Goal: Information Seeking & Learning: Learn about a topic

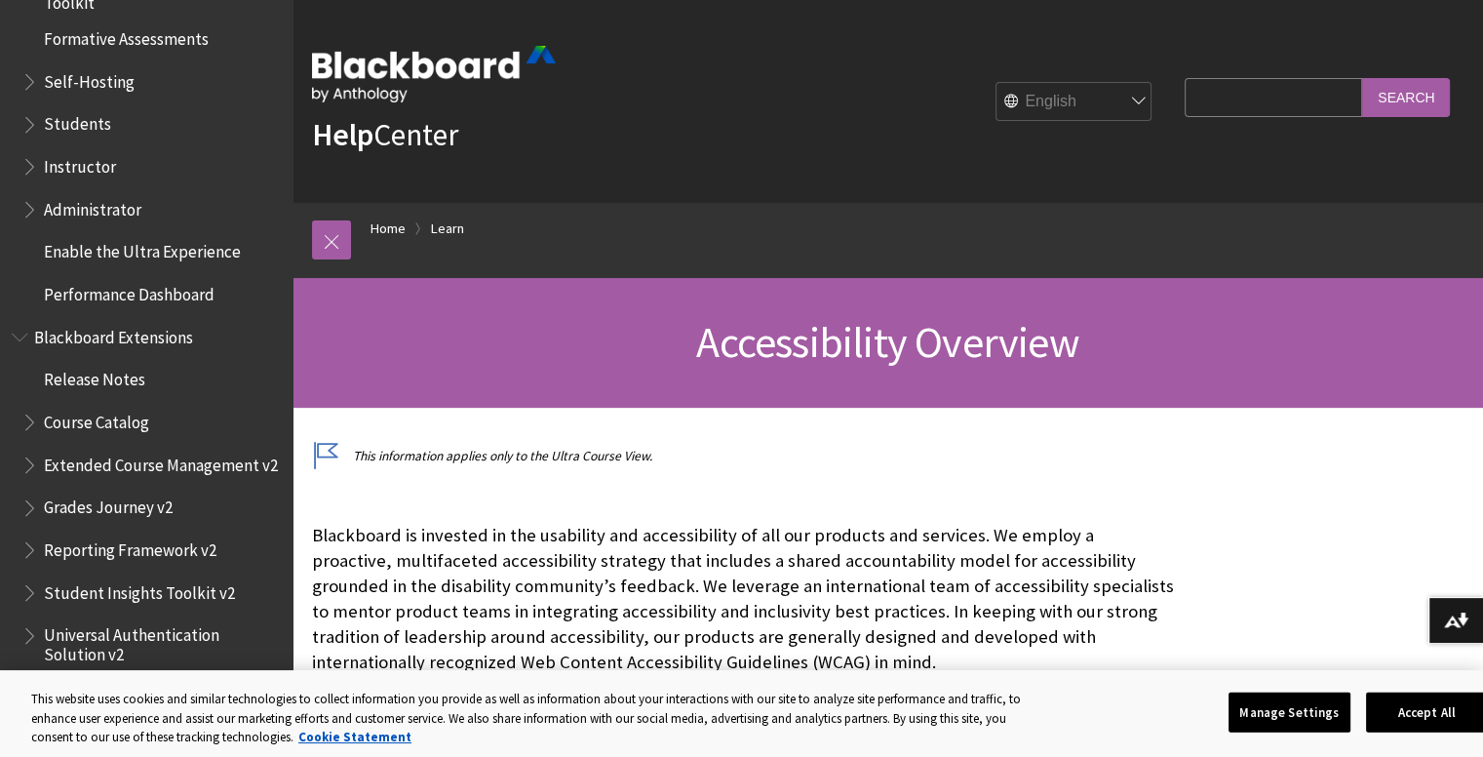
scroll to position [1890, 0]
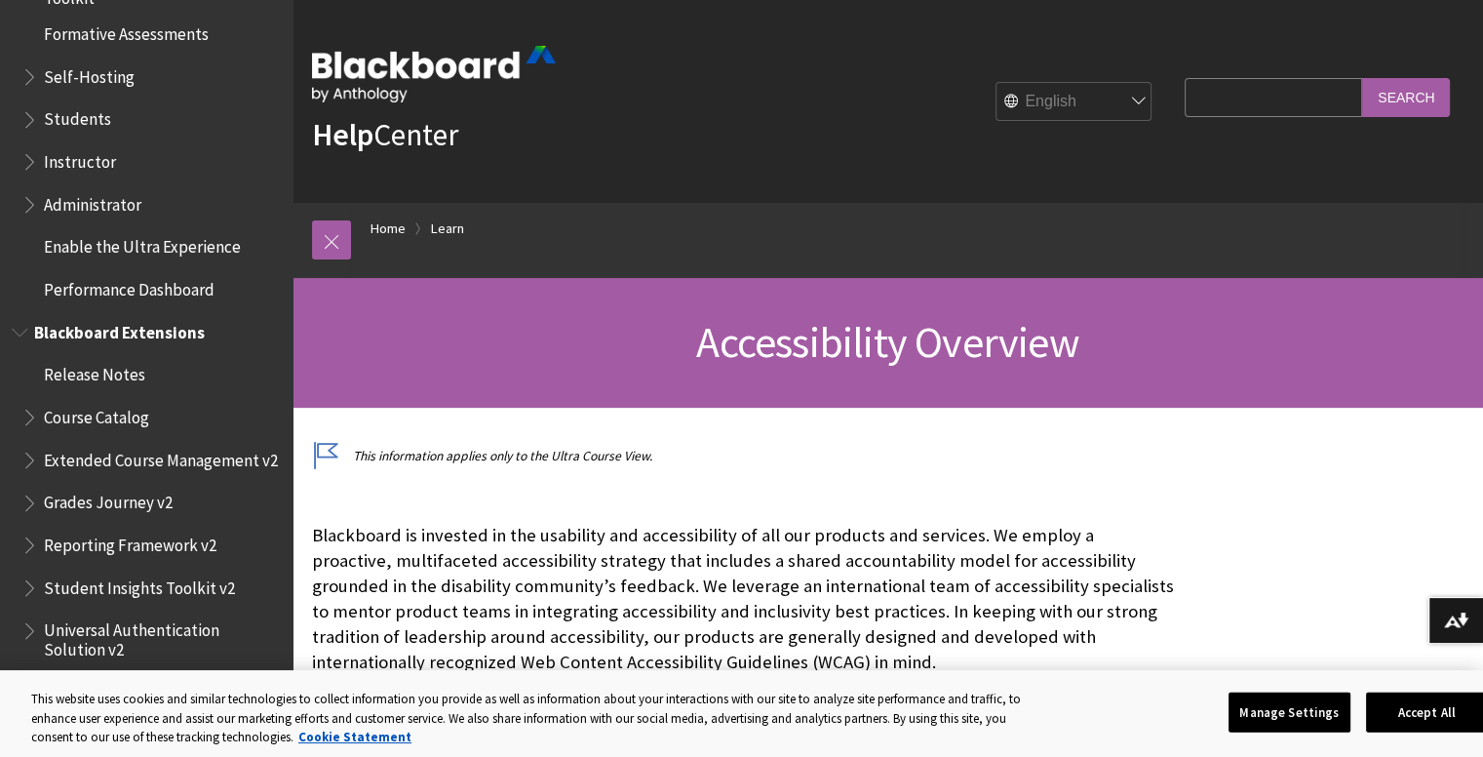
click at [150, 339] on span "Blackboard Extensions" at bounding box center [119, 329] width 171 height 26
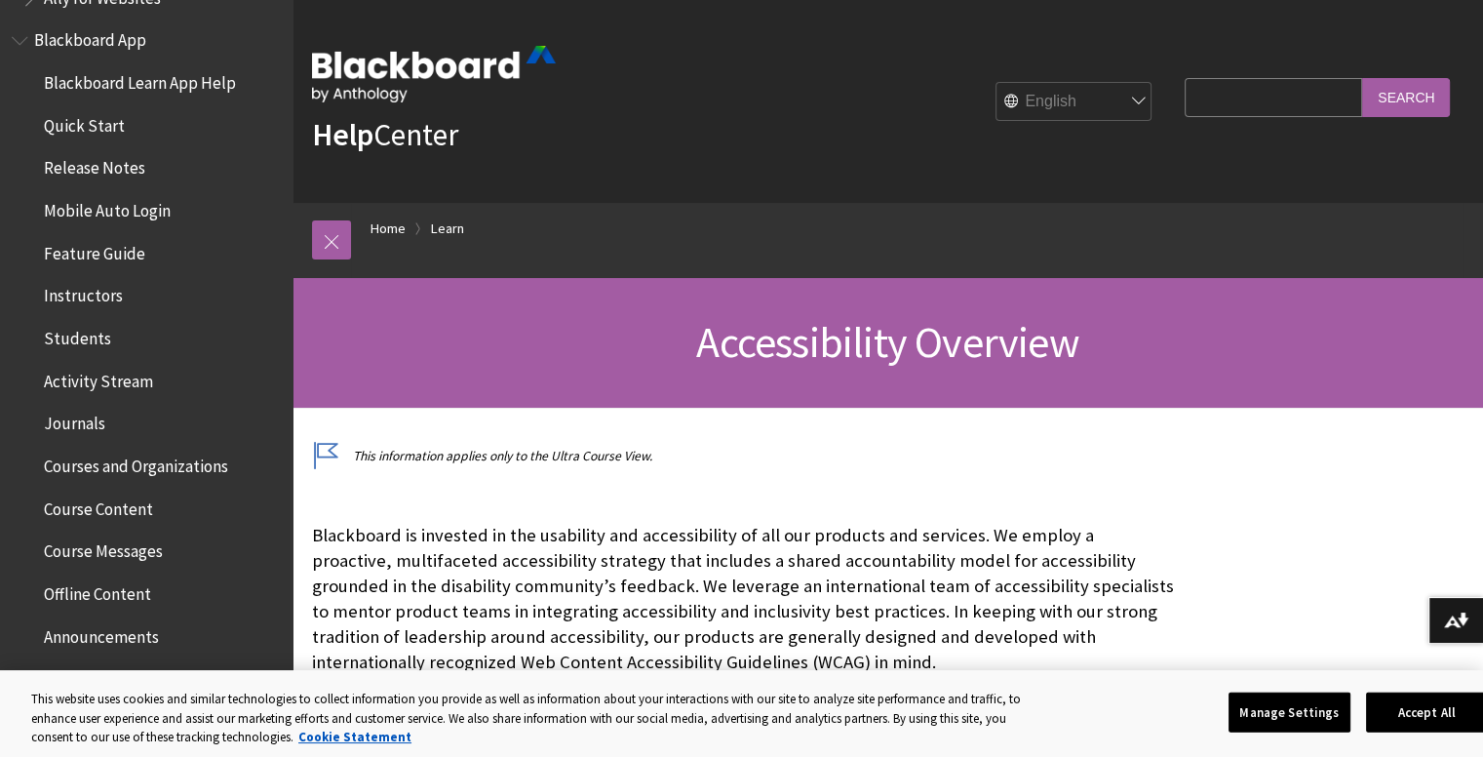
scroll to position [195, 0]
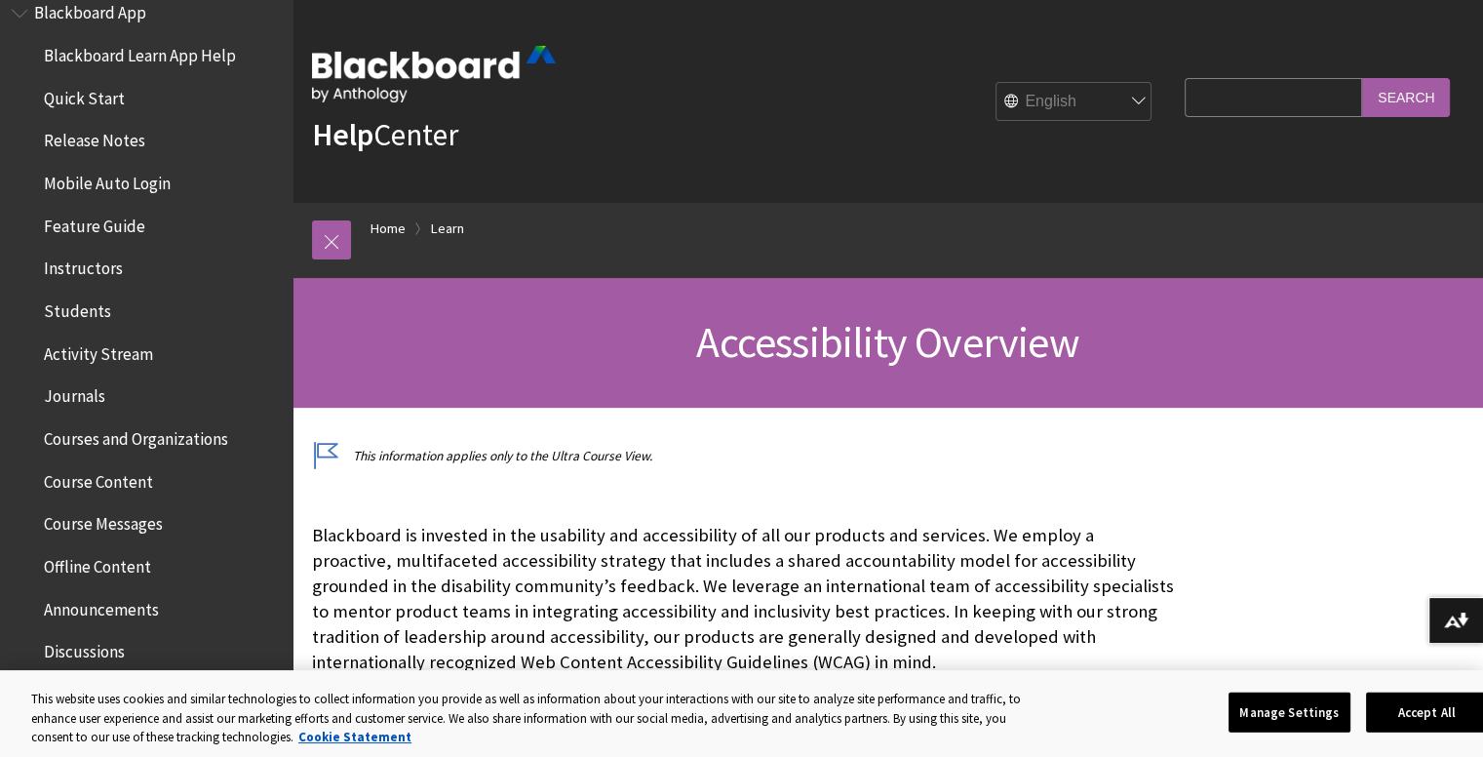
click at [117, 431] on span "Courses and Organizations" at bounding box center [136, 435] width 184 height 26
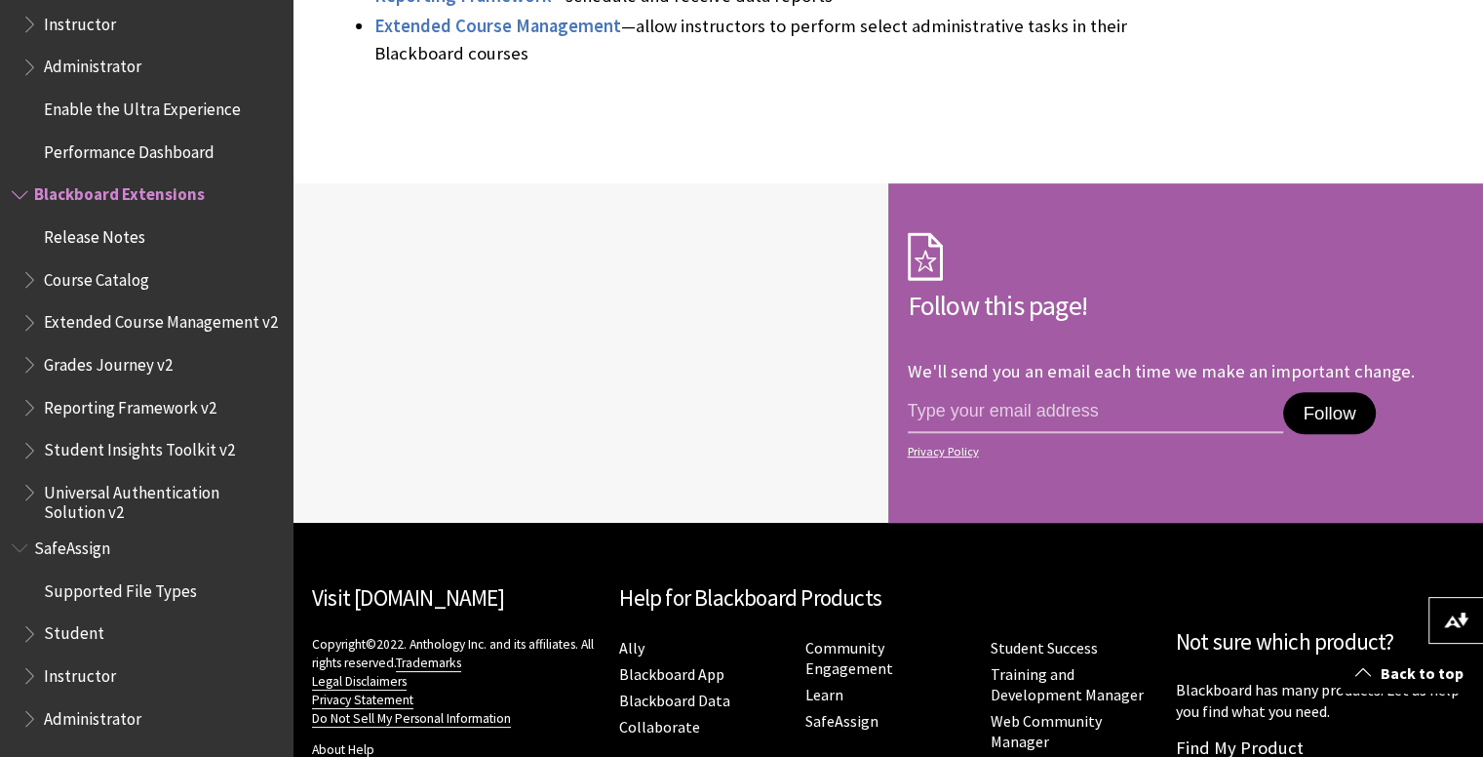
scroll to position [780, 0]
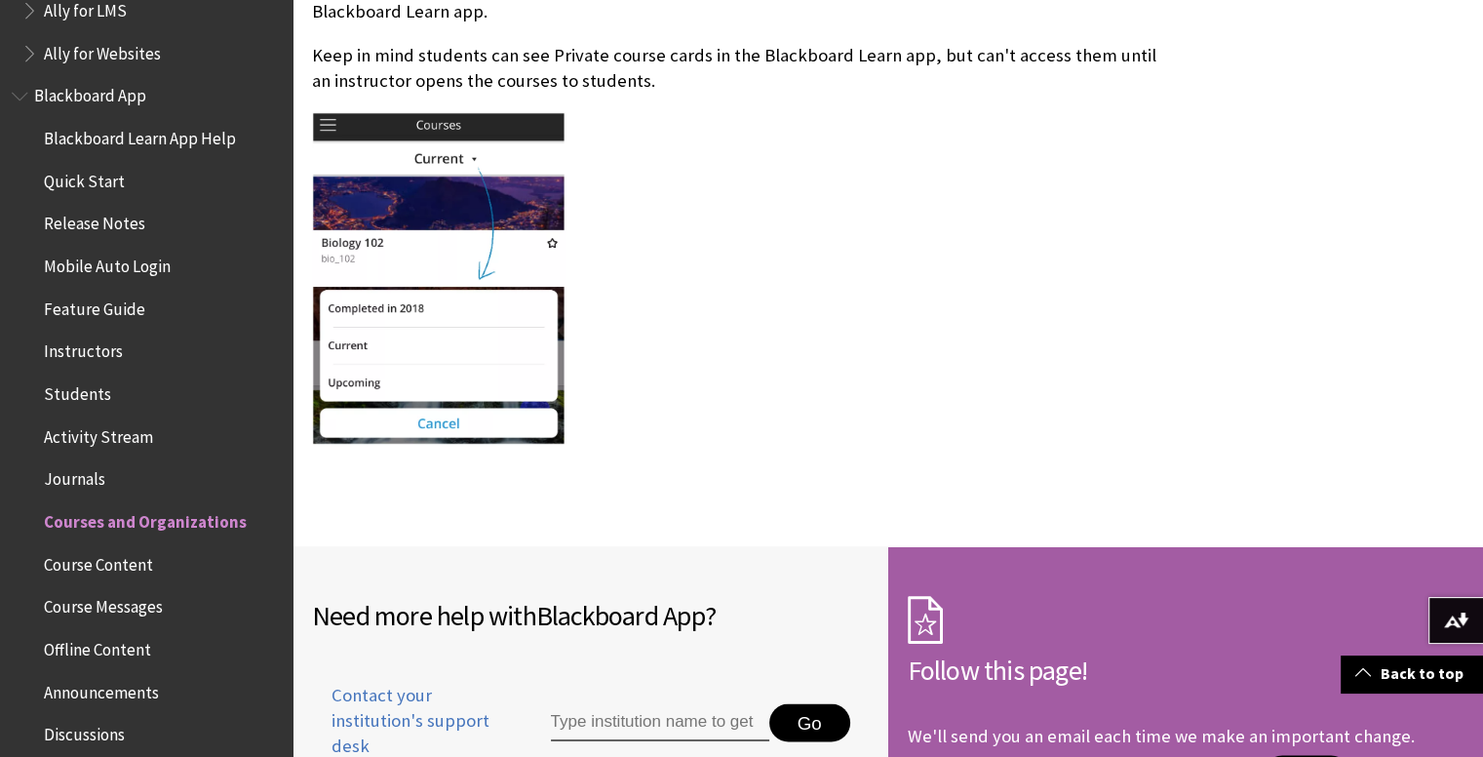
scroll to position [100, 0]
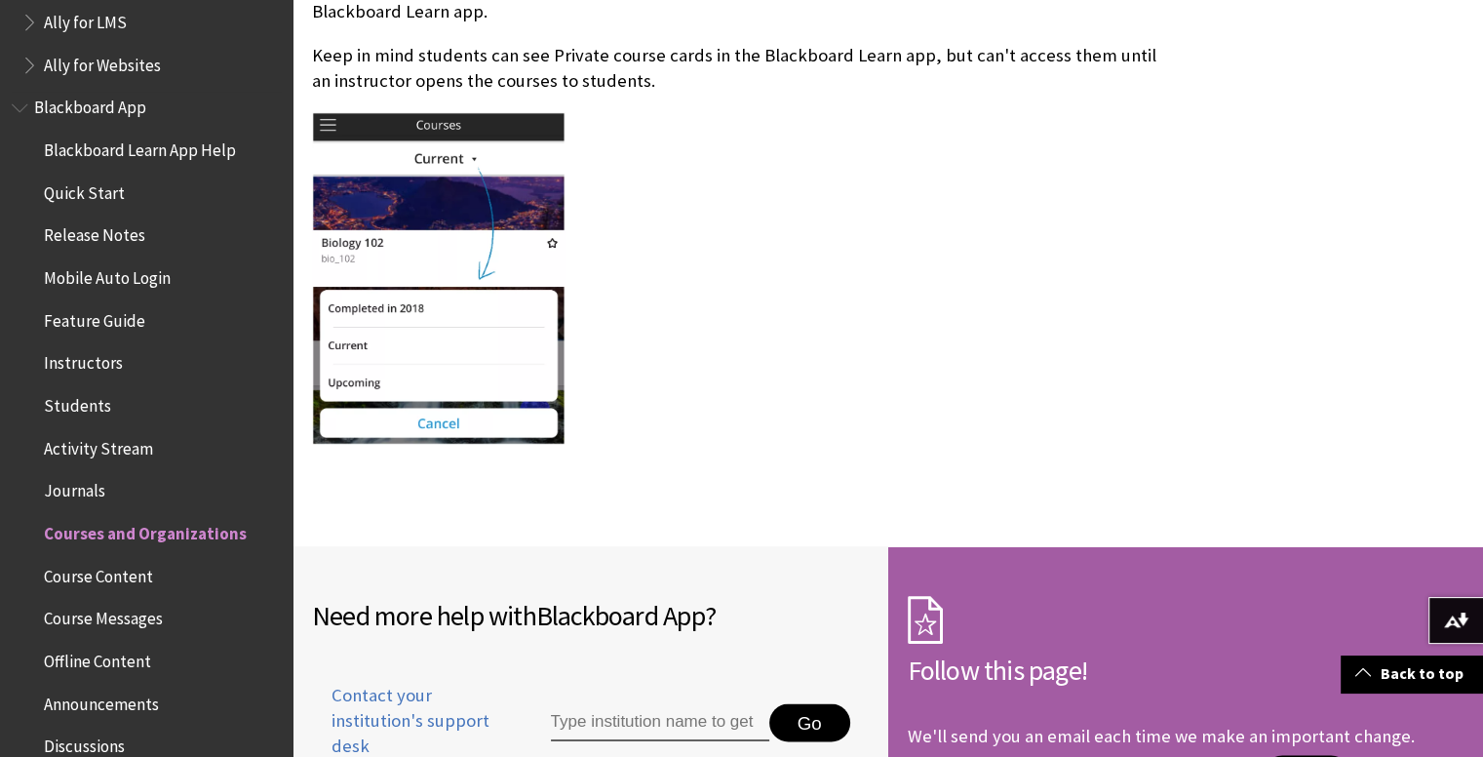
click at [90, 373] on span "Instructors" at bounding box center [83, 360] width 79 height 26
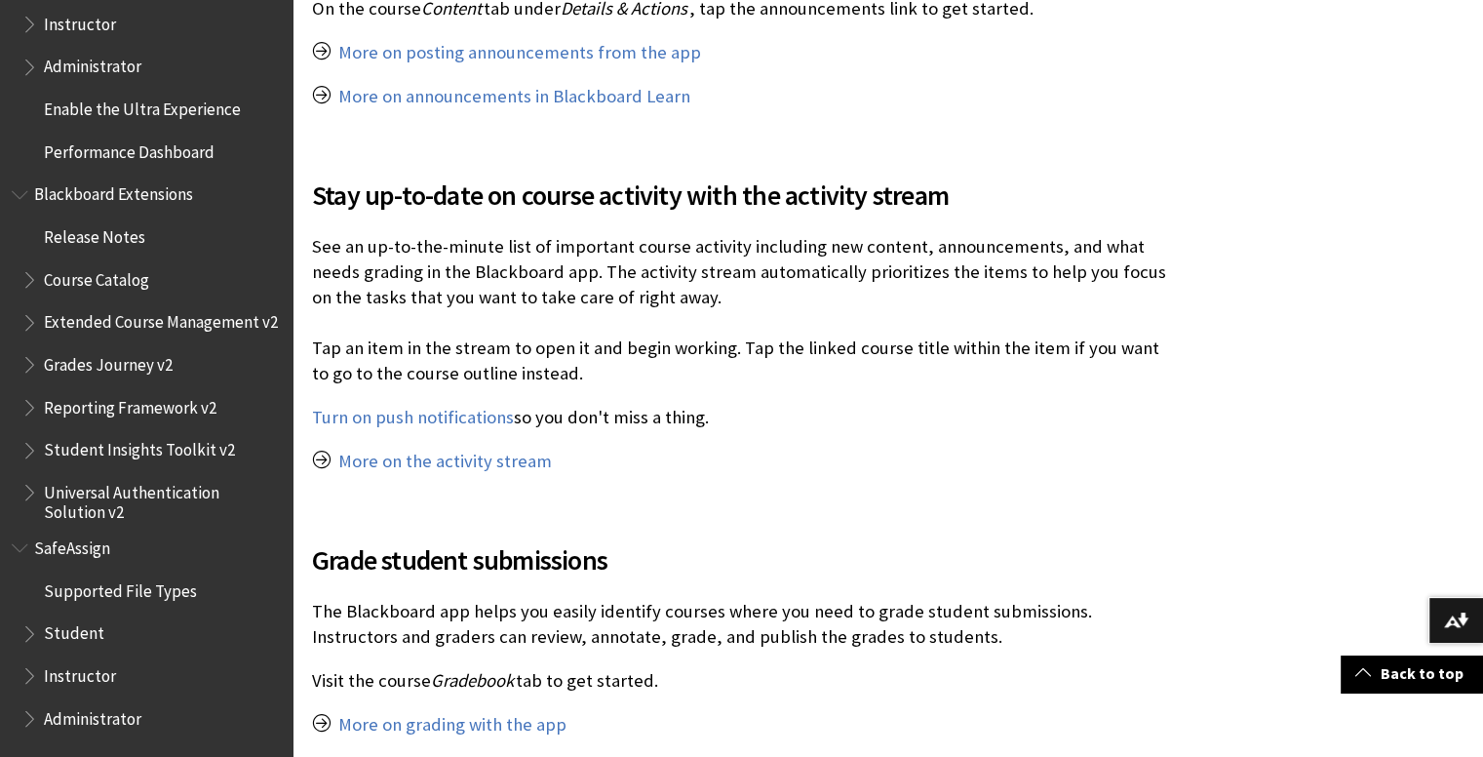
scroll to position [1956, 0]
click at [53, 686] on span "Instructor" at bounding box center [80, 672] width 72 height 26
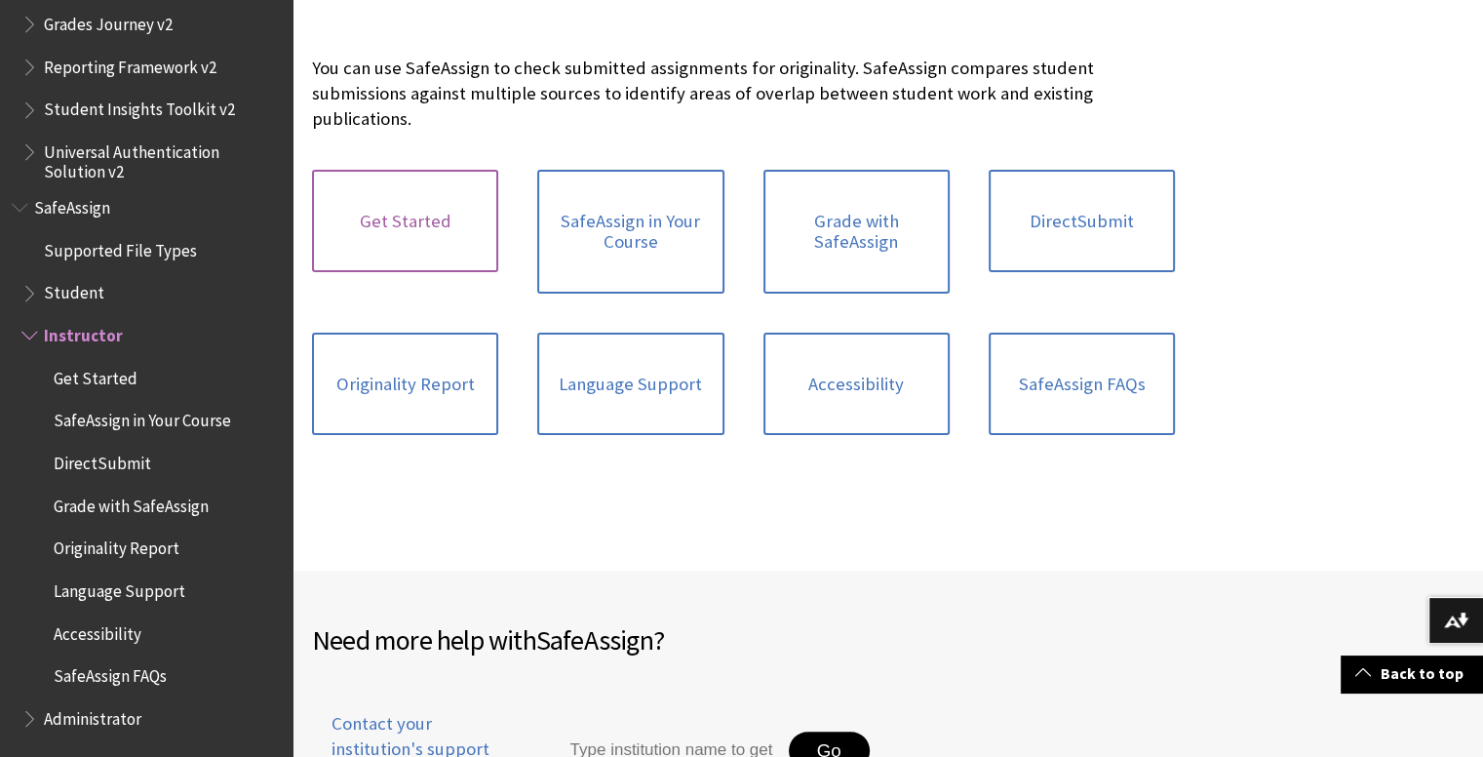
scroll to position [390, 0]
